Goal: Transaction & Acquisition: Subscribe to service/newsletter

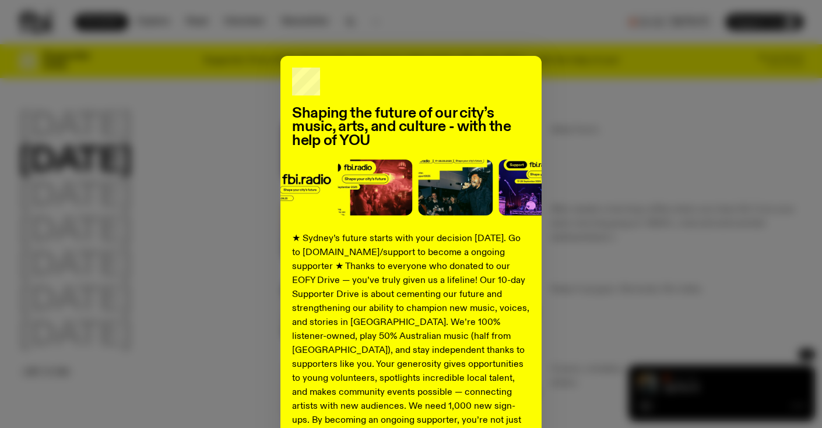
click at [564, 85] on div "Shaping the future of our city’s music, arts, and culture - with the help of YO…" at bounding box center [411, 295] width 785 height 479
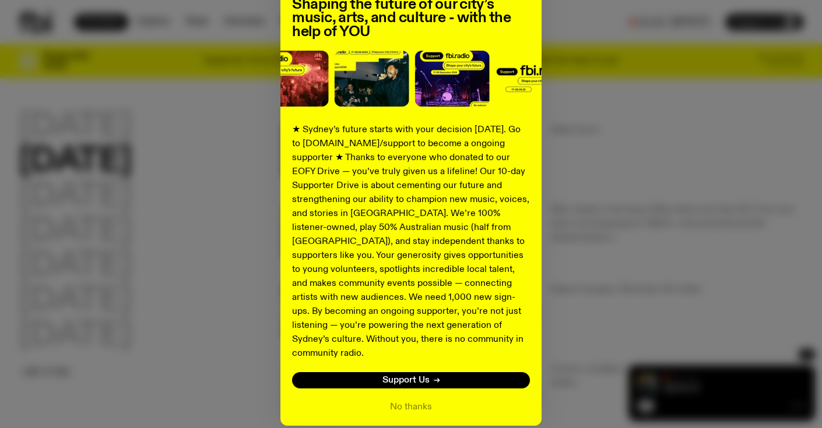
scroll to position [118, 0]
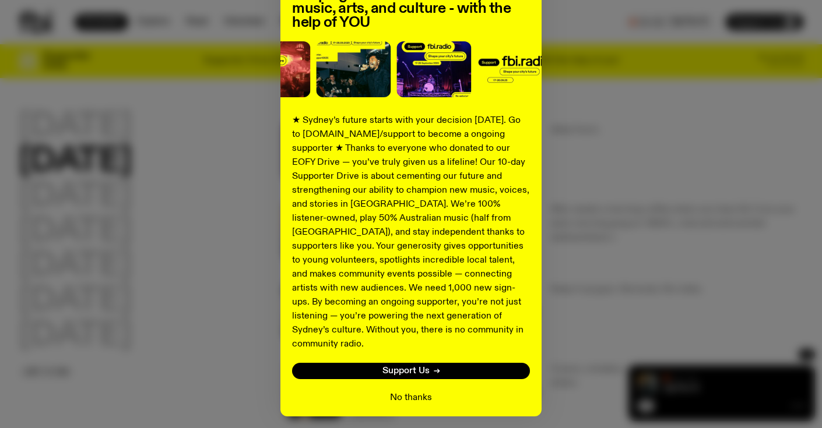
click at [423, 391] on button "No thanks" at bounding box center [411, 398] width 42 height 14
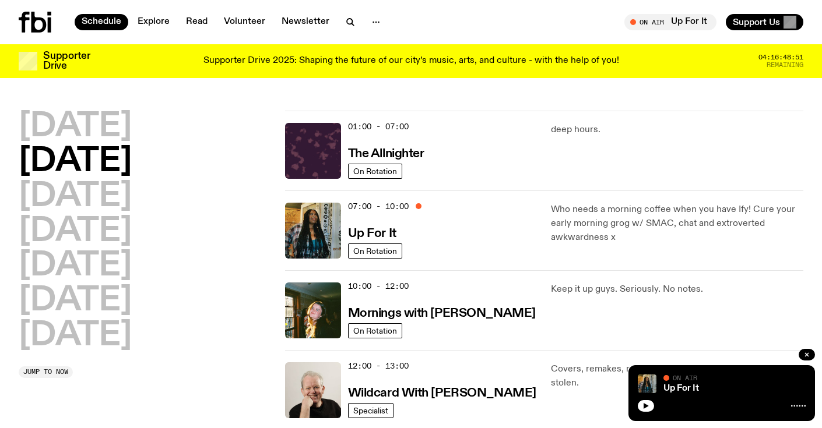
click at [585, 59] on p "Supporter Drive 2025: Shaping the future of our city’s music, arts, and culture…" at bounding box center [411, 61] width 416 height 10
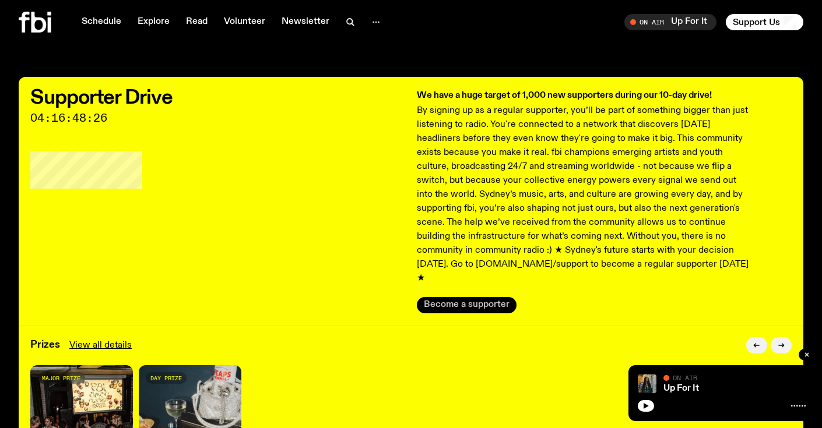
click at [480, 297] on button "Become a supporter" at bounding box center [467, 305] width 100 height 16
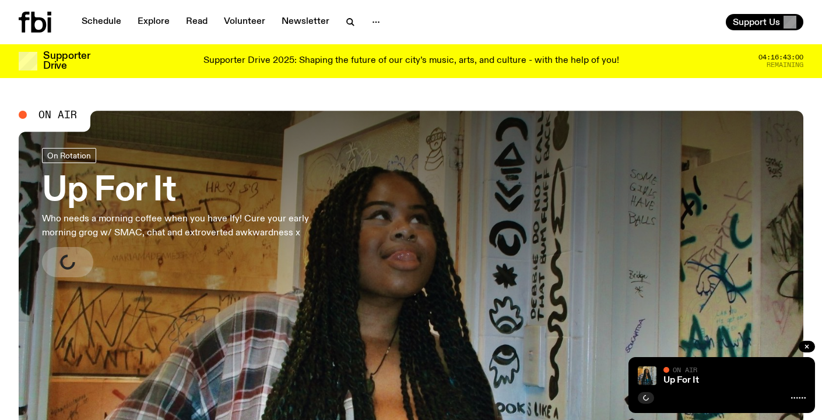
click at [436, 58] on p "Supporter Drive 2025: Shaping the future of our city’s music, arts, and culture…" at bounding box center [411, 61] width 416 height 10
